Goal: Entertainment & Leisure: Consume media (video, audio)

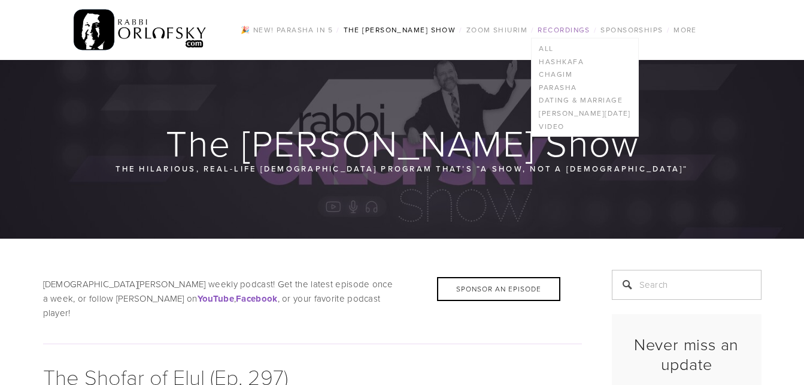
click at [570, 33] on link "Recordings" at bounding box center [563, 30] width 59 height 16
click at [571, 99] on link "Dating & Marriage" at bounding box center [585, 100] width 106 height 13
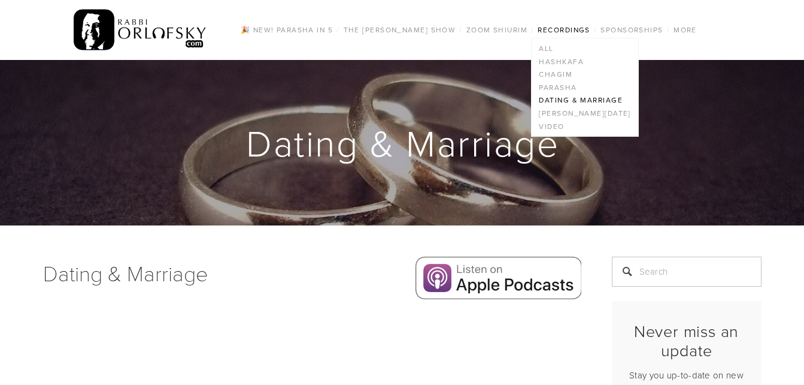
click at [568, 26] on link "Recordings" at bounding box center [563, 30] width 59 height 16
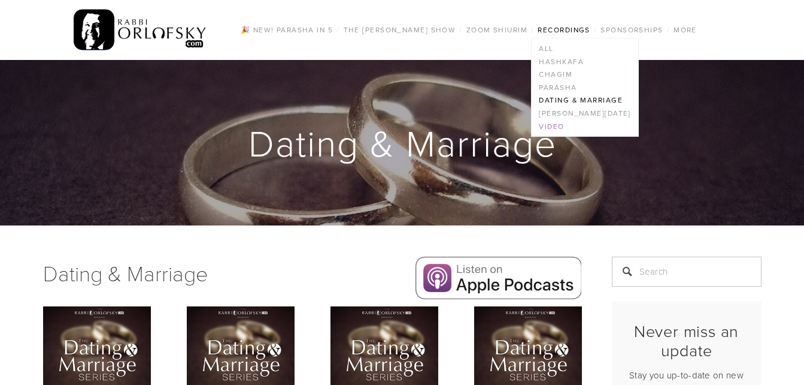
click at [567, 128] on link "Video" at bounding box center [585, 126] width 106 height 13
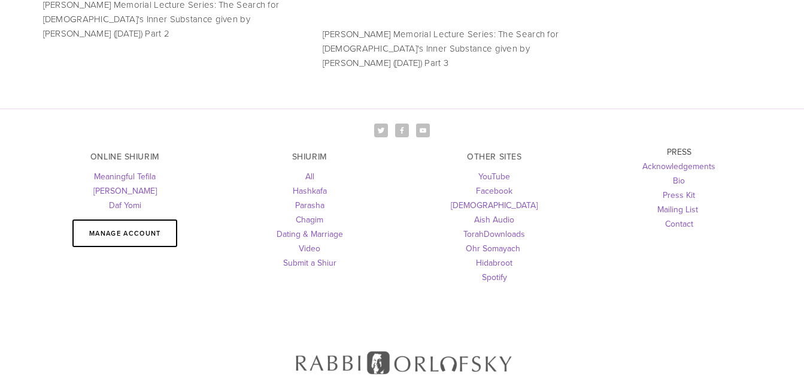
scroll to position [2124, 0]
